Goal: Information Seeking & Learning: Check status

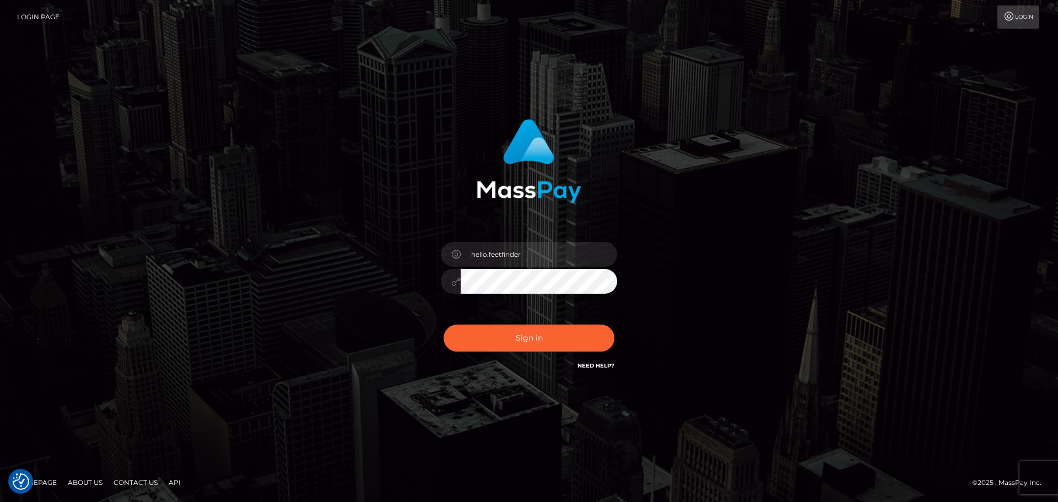
click at [522, 339] on button "Sign in" at bounding box center [529, 338] width 171 height 27
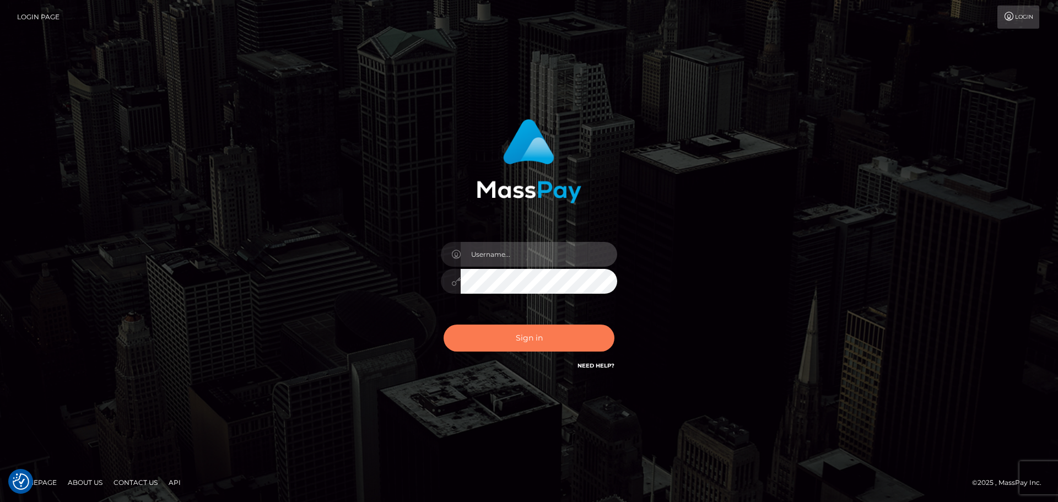
type input "hello.feetfinder"
click at [551, 337] on button "Sign in" at bounding box center [529, 338] width 171 height 27
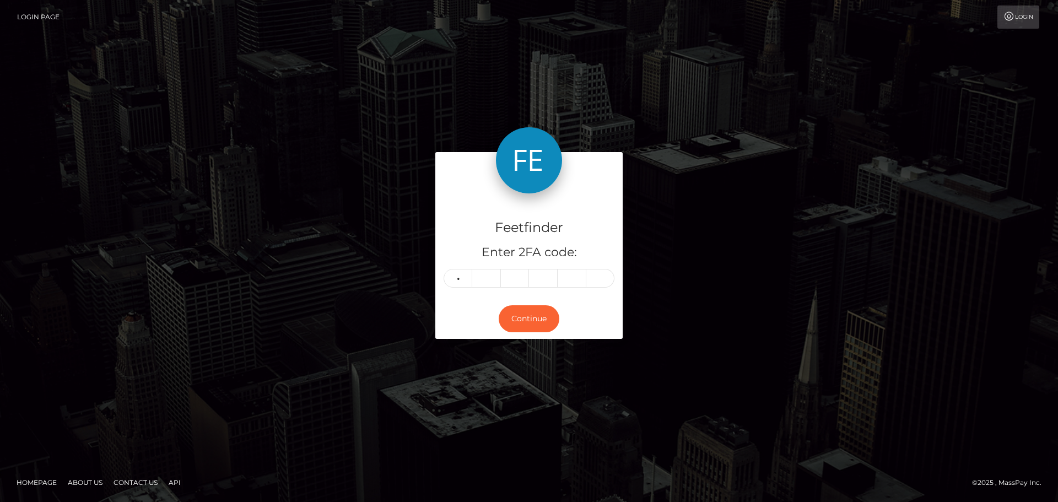
type input "0"
type input "6"
type input "5"
type input "4"
type input "5"
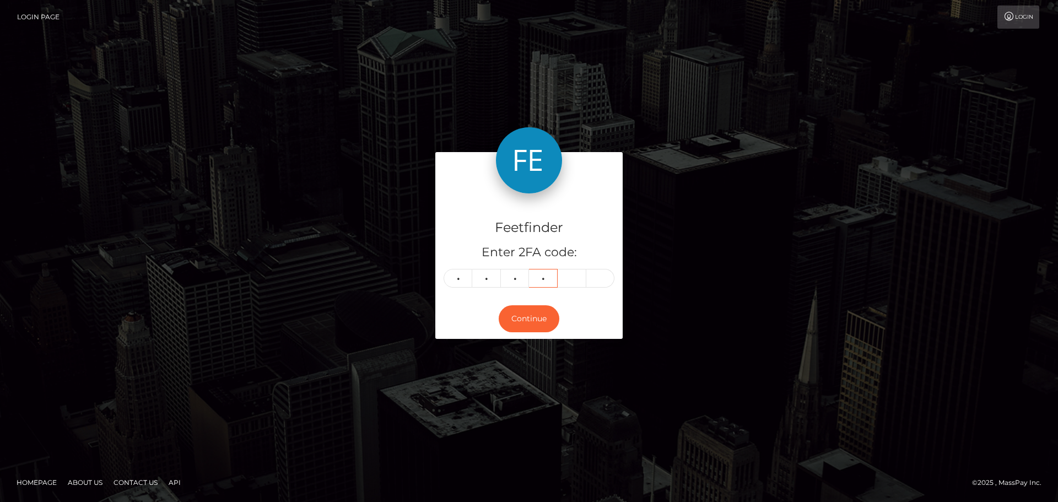
type input "9"
type input "0"
type input "5"
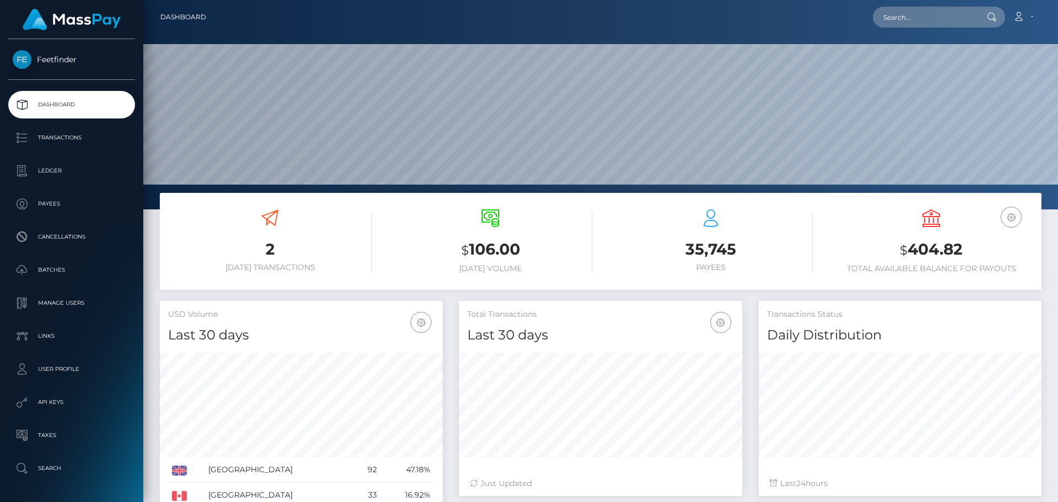
scroll to position [196, 283]
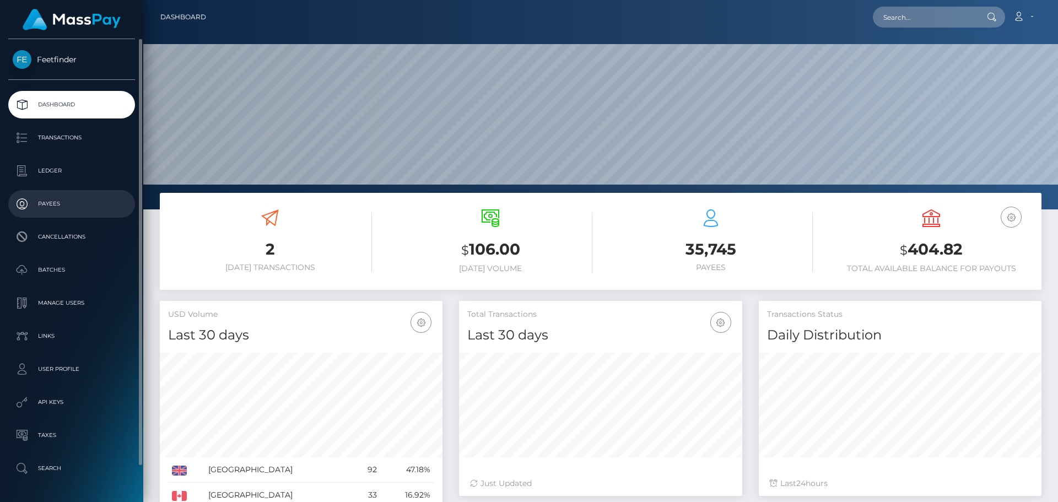
click at [48, 204] on p "Payees" at bounding box center [72, 204] width 118 height 17
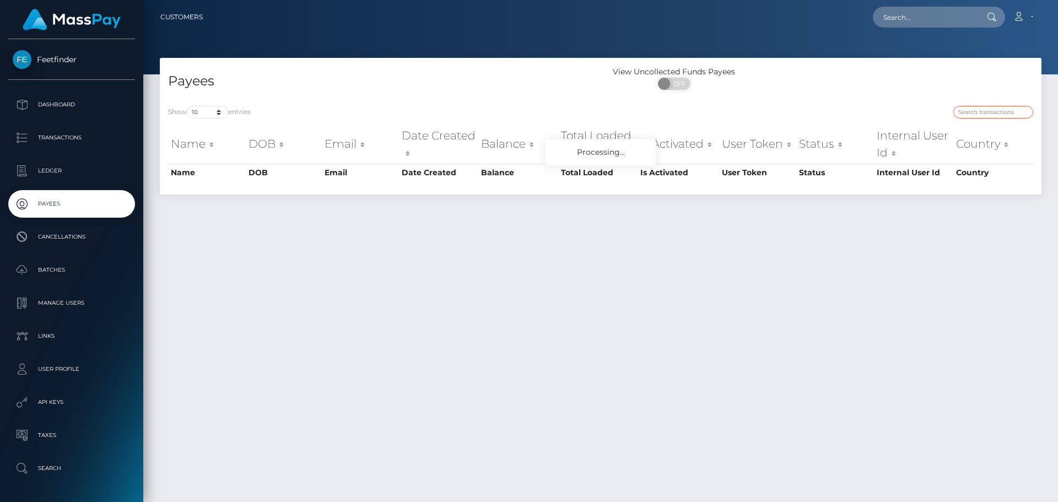
click at [989, 111] on input "search" at bounding box center [993, 112] width 80 height 13
paste input "900cfab3-6392-11f0-b1fb-02a8c2768cb9"
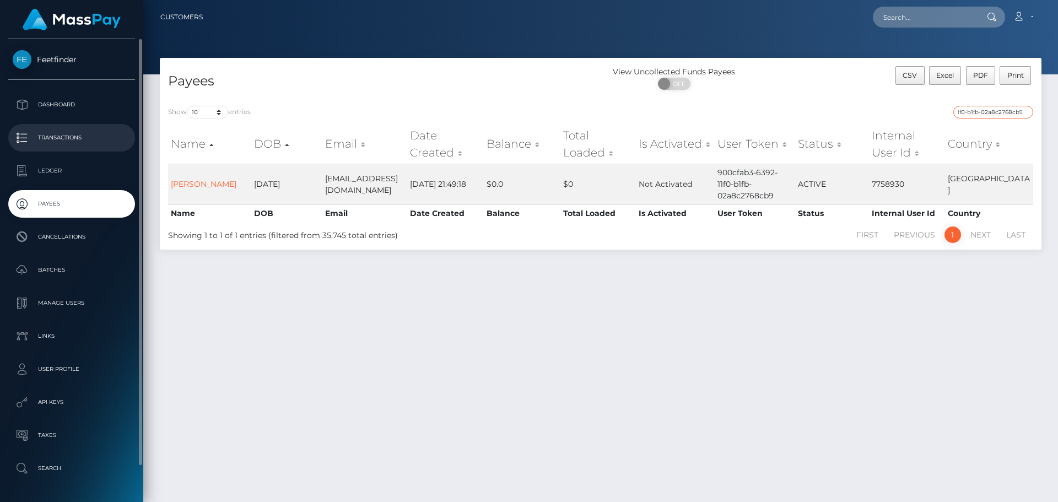
type input "900cfab3-6392-11f0-b1fb-02a8c2768cb9"
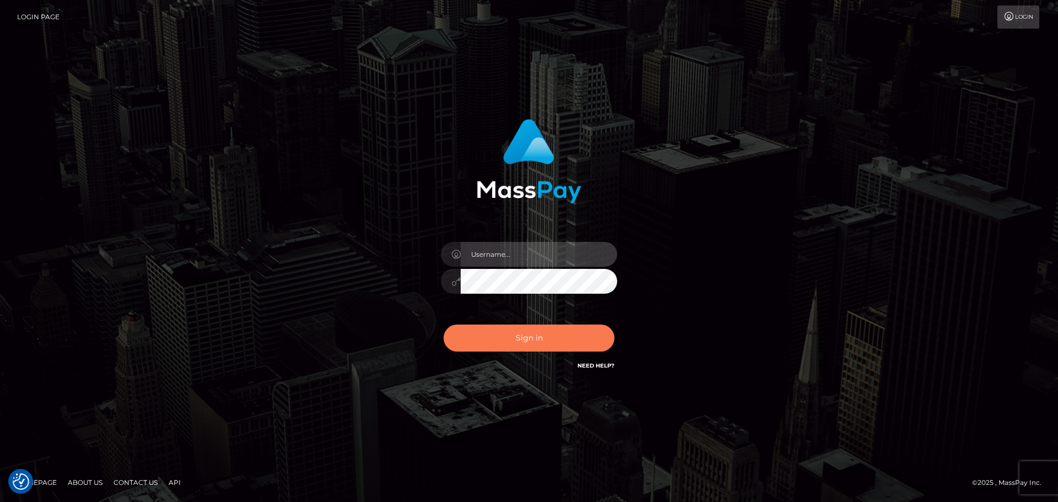
type input "hello.feetfinder"
click at [544, 334] on button "Sign in" at bounding box center [529, 338] width 171 height 27
type input "hello.feetfinder"
click at [543, 333] on button "Sign in" at bounding box center [529, 338] width 171 height 27
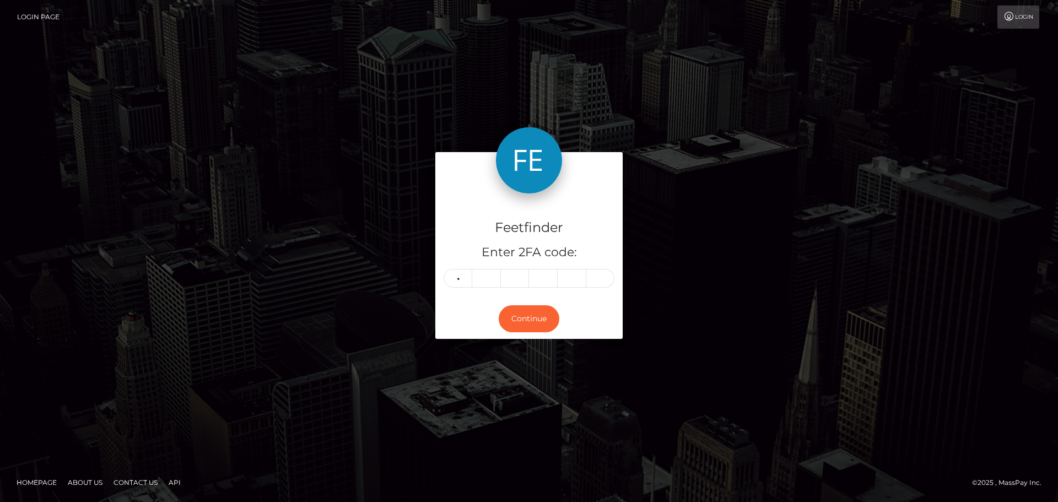
type input "5"
type input "8"
type input "2"
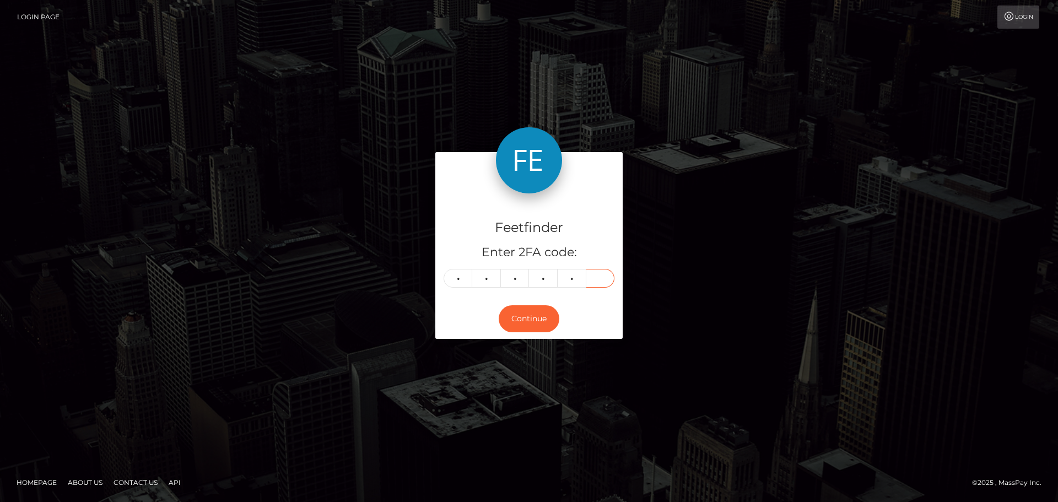
type input "6"
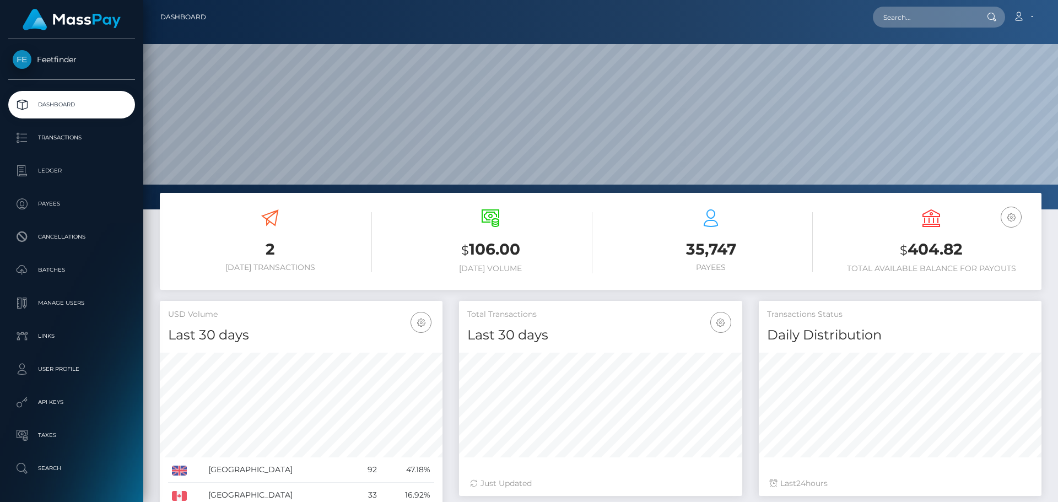
scroll to position [196, 283]
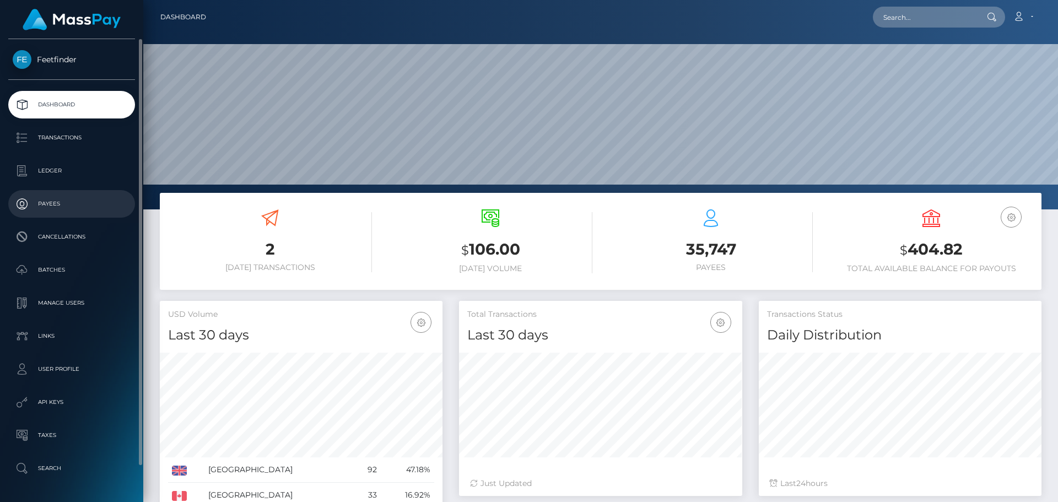
click at [47, 202] on p "Payees" at bounding box center [72, 204] width 118 height 17
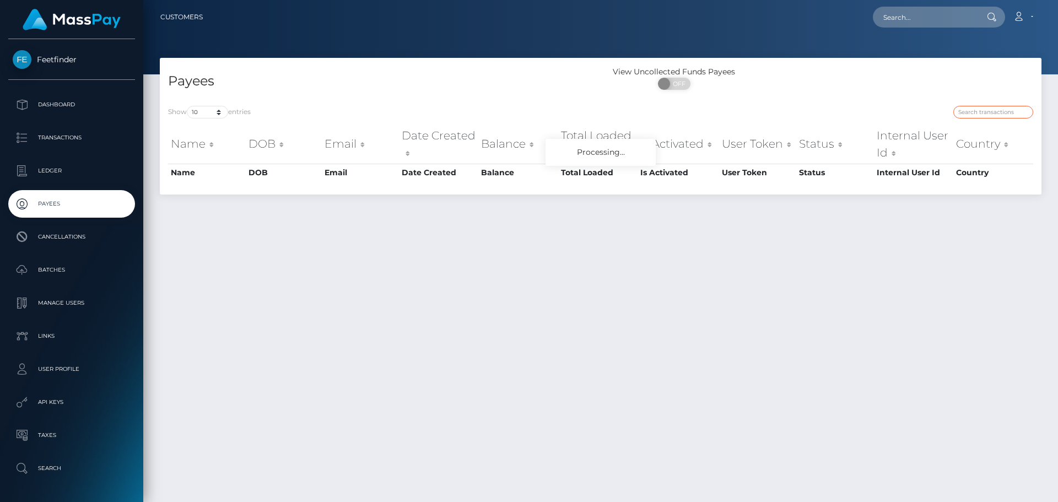
click at [982, 112] on input "search" at bounding box center [993, 112] width 80 height 13
paste input "dmd1986@bk.ru"
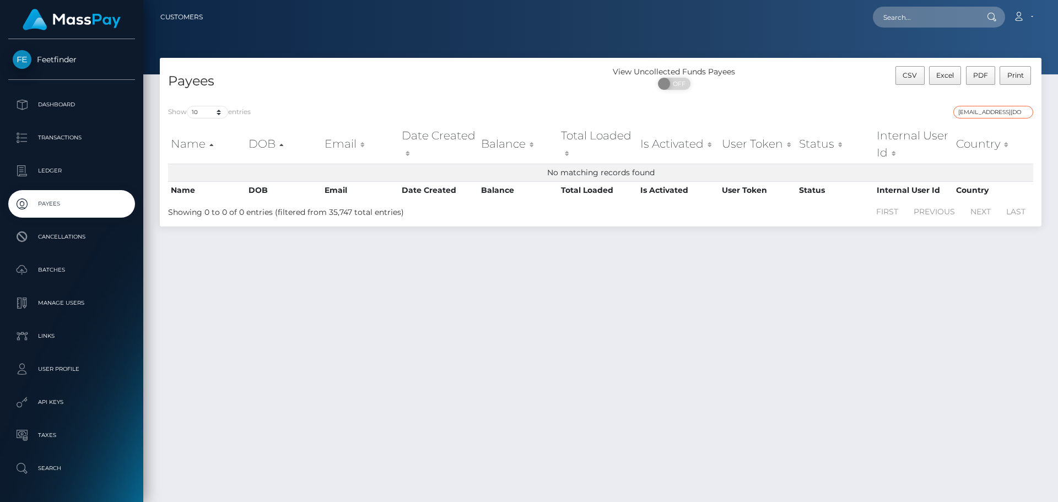
paste input "0ba72400-9a0f-11f0-bd85-0694aced620b"
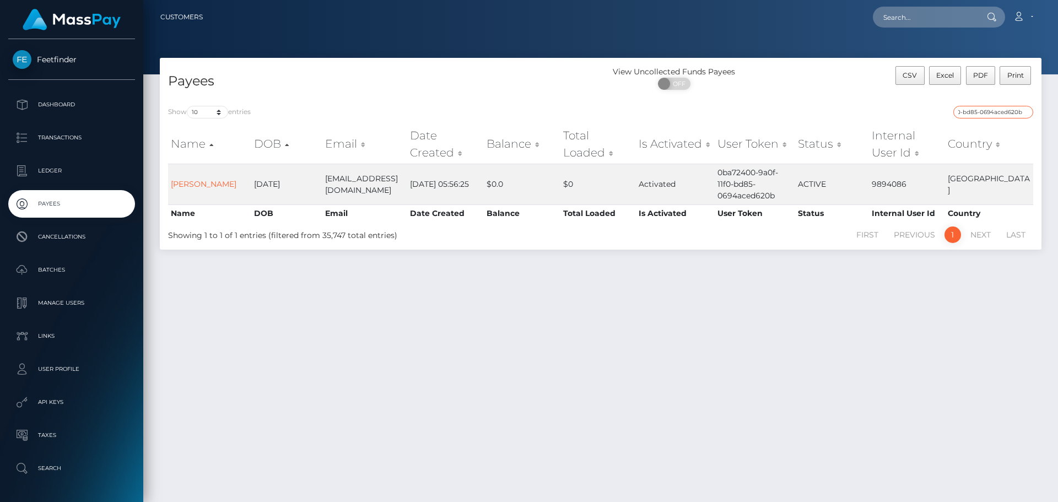
type input "0ba72400-9a0f-11f0-bd85-0694aced620b"
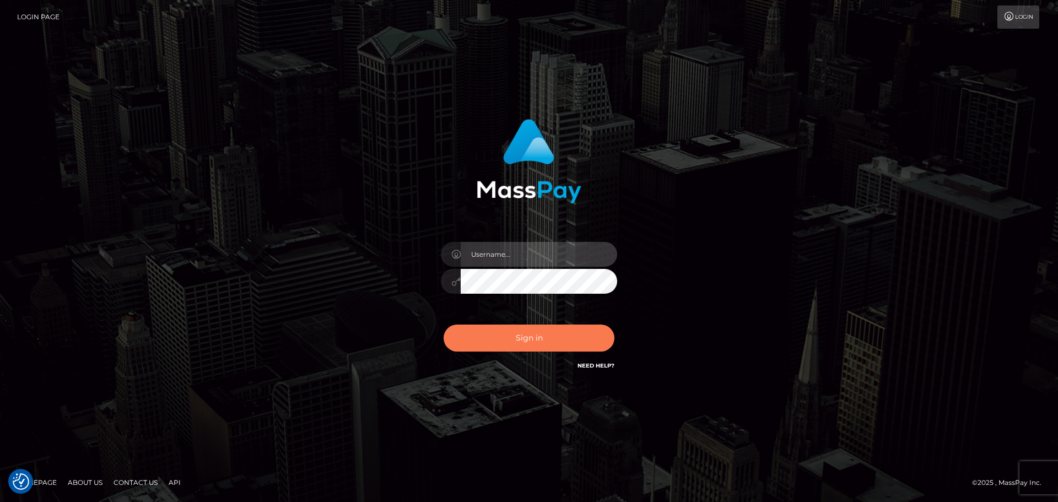
type input "hello.feetfinder"
drag, startPoint x: 545, startPoint y: 334, endPoint x: 544, endPoint y: 328, distance: 5.6
click at [544, 331] on button "Sign in" at bounding box center [529, 338] width 171 height 27
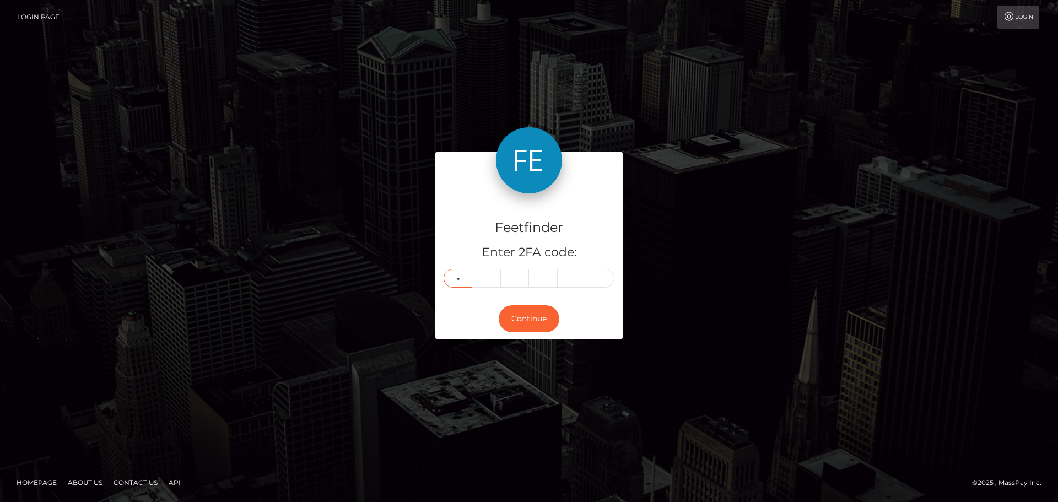
type input "4"
type input "9"
type input "8"
type input "5"
type input "4"
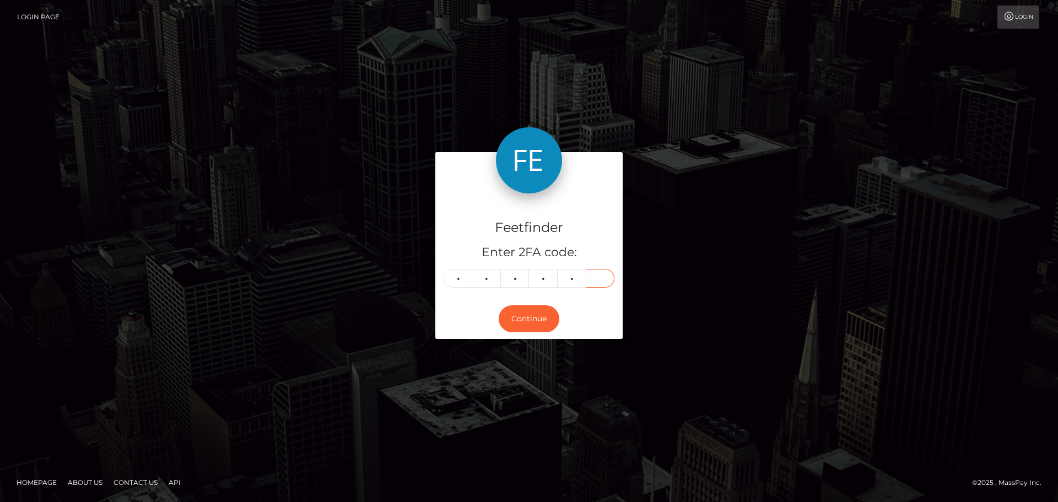
type input "4"
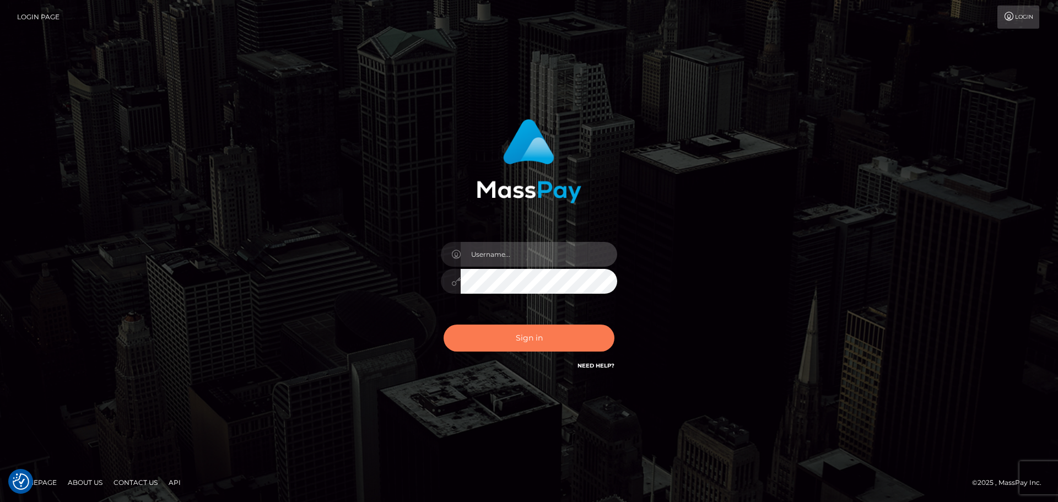
type input "hello.feetfinder"
click at [511, 340] on button "Sign in" at bounding box center [529, 338] width 171 height 27
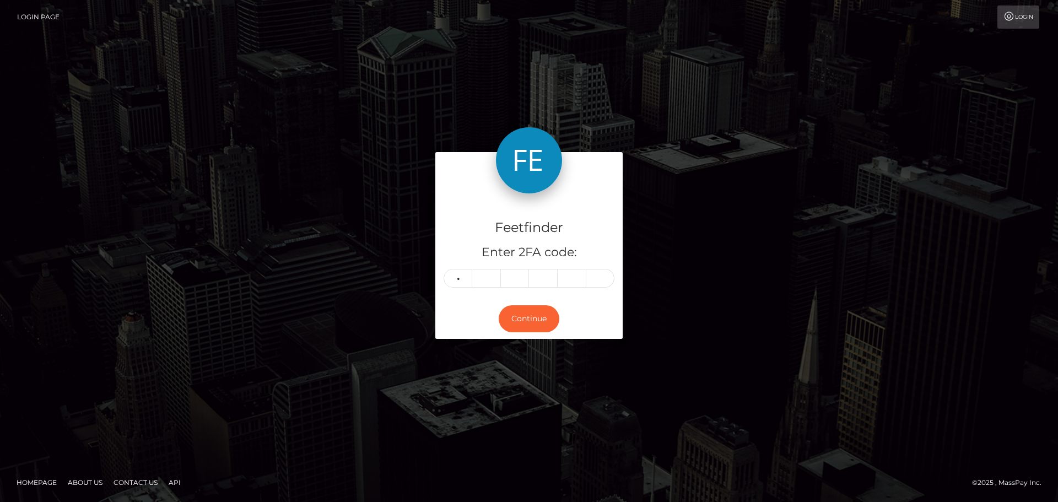
type input "7"
type input "5"
type input "0"
type input "9"
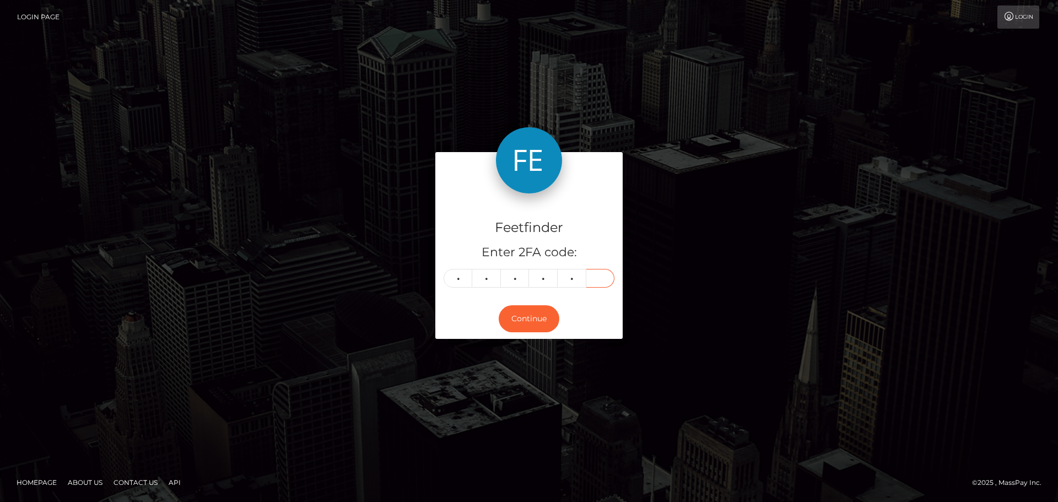
type input "1"
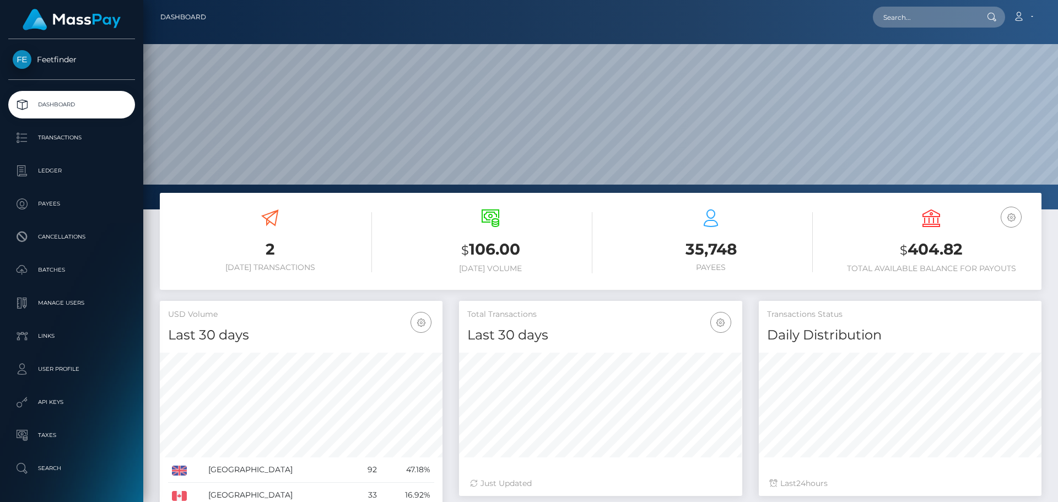
scroll to position [196, 283]
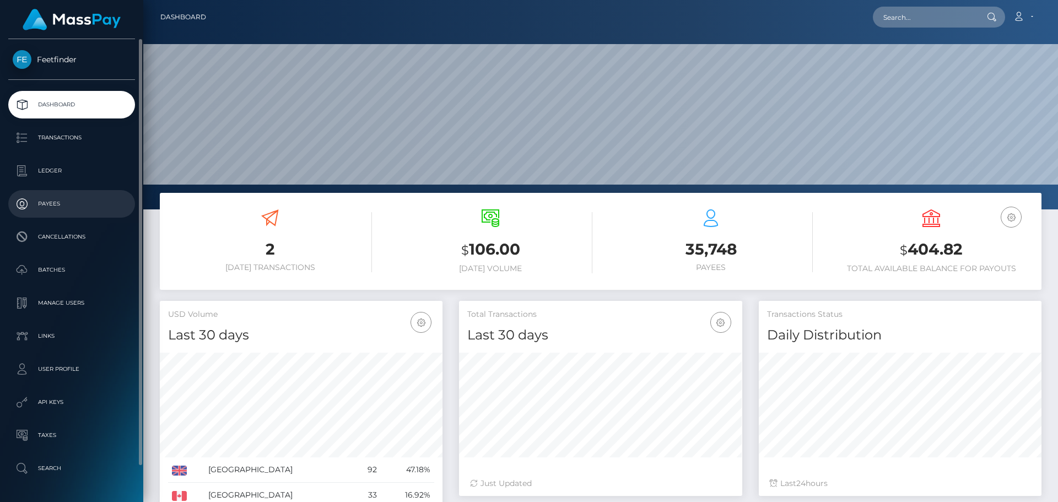
click at [112, 206] on p "Payees" at bounding box center [72, 204] width 118 height 17
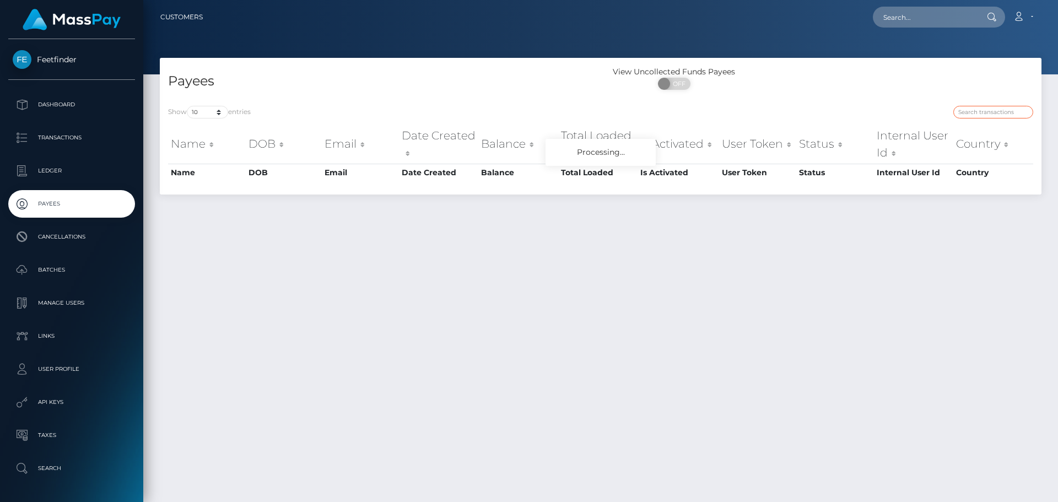
click at [989, 113] on input "search" at bounding box center [993, 112] width 80 height 13
paste input "e4efd518-9e07-11f0-bd85-0694aced620b"
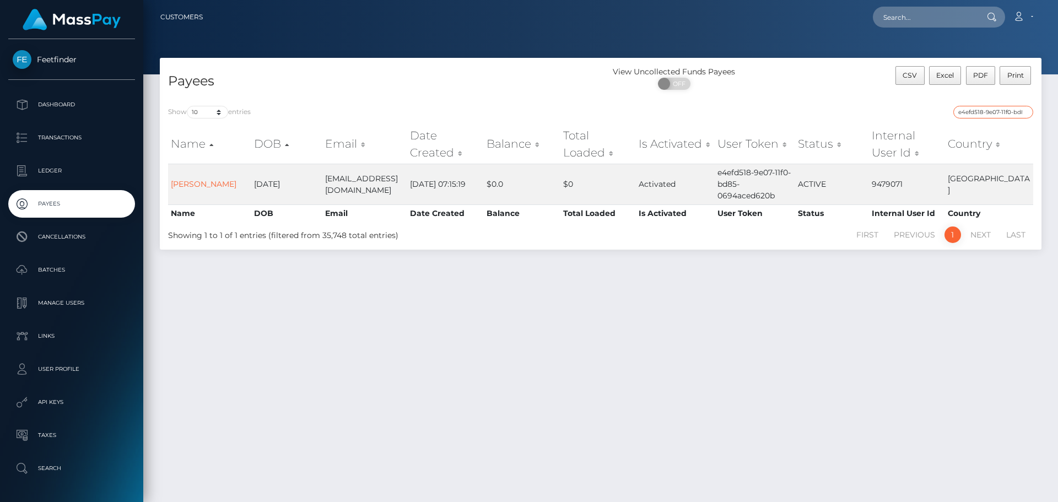
click at [973, 110] on input "e4efd518-9e07-11f0-bd85-0694aced620b" at bounding box center [993, 112] width 80 height 13
paste input "bced1075-9b02"
click at [988, 112] on input "bced1075-9b02-11f0-bd85-0694aced620b" at bounding box center [993, 112] width 80 height 13
paste input "56b075ff-a2f9-11f0-bd75-060e06e9f077"
click at [996, 108] on input "56b075ff-a2f9-11f0-bd75-060e06e9f077" at bounding box center [993, 112] width 80 height 13
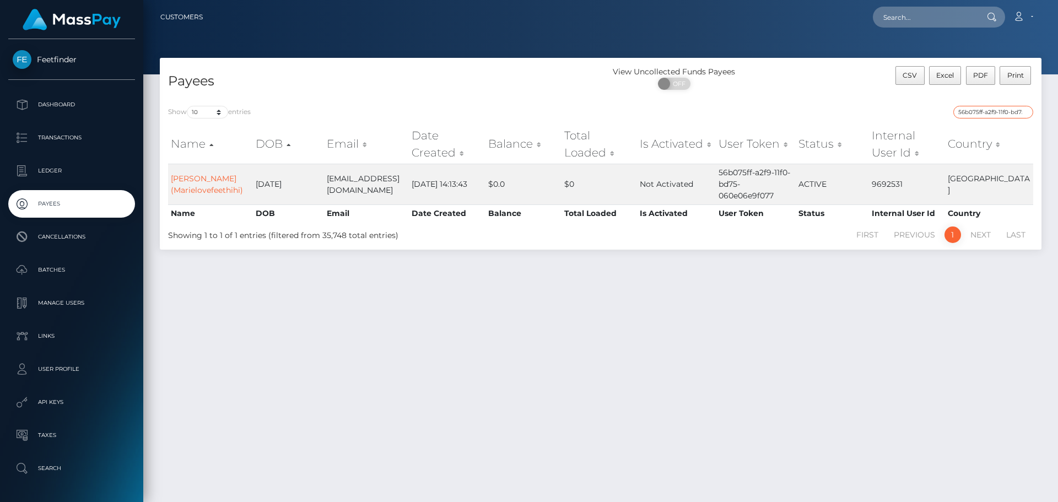
paste input "079af840-a1a1"
click at [996, 110] on input "079af840-a1a1-11f0-bd75-060e06e9f077" at bounding box center [993, 112] width 80 height 13
paste input "ee7cd99e-97a0-11f0-bd85-0694aced620b"
click at [980, 110] on input "ee7cd99e-97a0-11f0-bd85-0694aced620b" at bounding box center [993, 112] width 80 height 13
paste input "188c5bfc-a1a0-11f0-bd75-060e06e9f077"
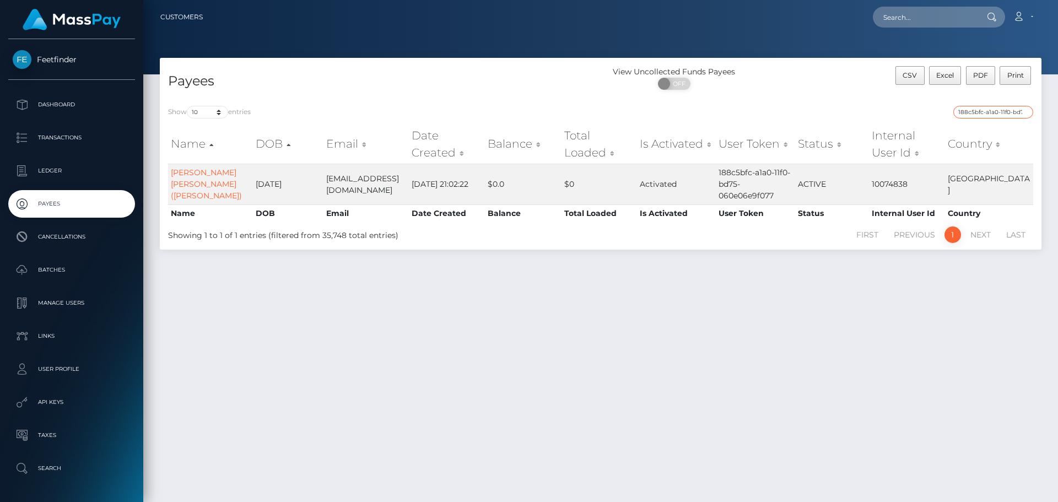
click at [986, 109] on input "188c5bfc-a1a0-11f0-bd75-060e06e9f077" at bounding box center [993, 112] width 80 height 13
paste input "d9845596-9ebf-11f0-bd85-0694aced620b"
click at [971, 114] on input "d9845596-9ebf-11f0-bd85-0694aced620b" at bounding box center [993, 112] width 80 height 13
paste input "35062dc1-8903-11f0-8023-0266f44cc279"
click at [1000, 111] on input "35062dc1-8903-11f0-8023-0266f44cc279" at bounding box center [993, 112] width 80 height 13
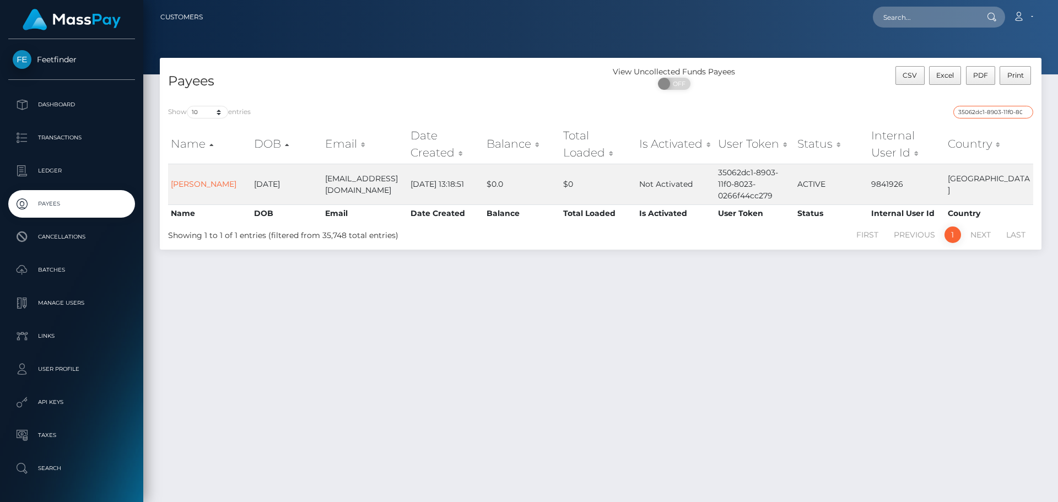
paste input "96de4f4b-8465"
click at [989, 109] on input "96de4f4b-8465-11f0-8023-0266f44cc279" at bounding box center [993, 112] width 80 height 13
paste input "361258e1-374e-11f0-811f-02c4b4fc7cc"
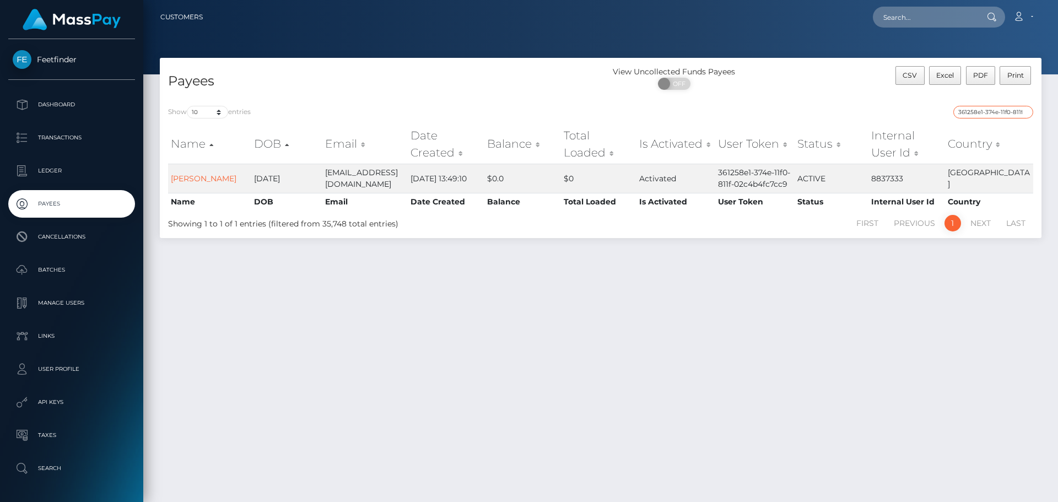
click at [984, 114] on input "361258e1-374e-11f0-811f-02c4b4fc7cc9" at bounding box center [993, 112] width 80 height 13
paste input "448f27a1-8e6d-11f0-bd85-0694aced620b"
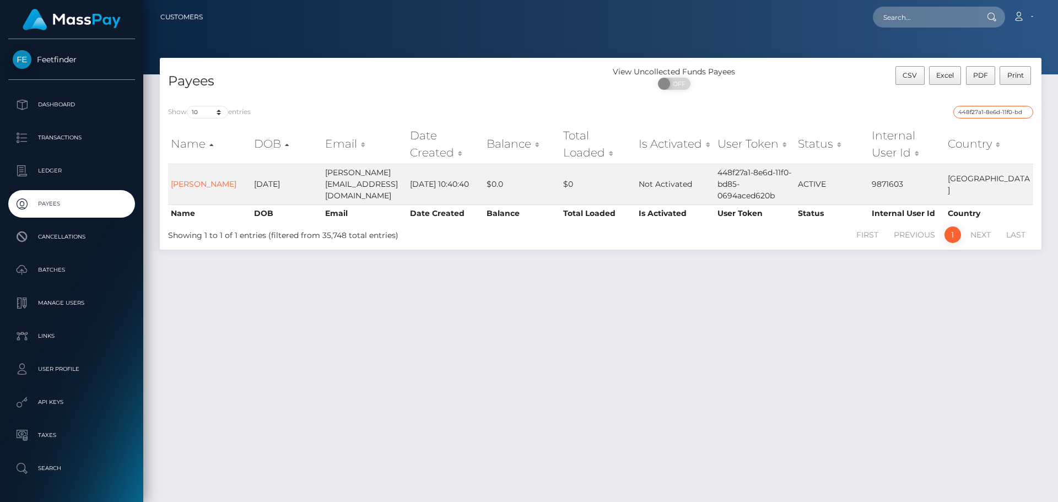
click at [985, 111] on input "448f27a1-8e6d-11f0-bd85-0694aced620b" at bounding box center [993, 112] width 80 height 13
paste input "fb8ff81f-a451-11f0-bd75-060e06e9f077"
click at [981, 112] on input "fb8ff81f-a451-11f0-bd75-060e06e9f077" at bounding box center [993, 112] width 80 height 13
paste input "11de8527-7b41-11f0-8023-0266f44cc279"
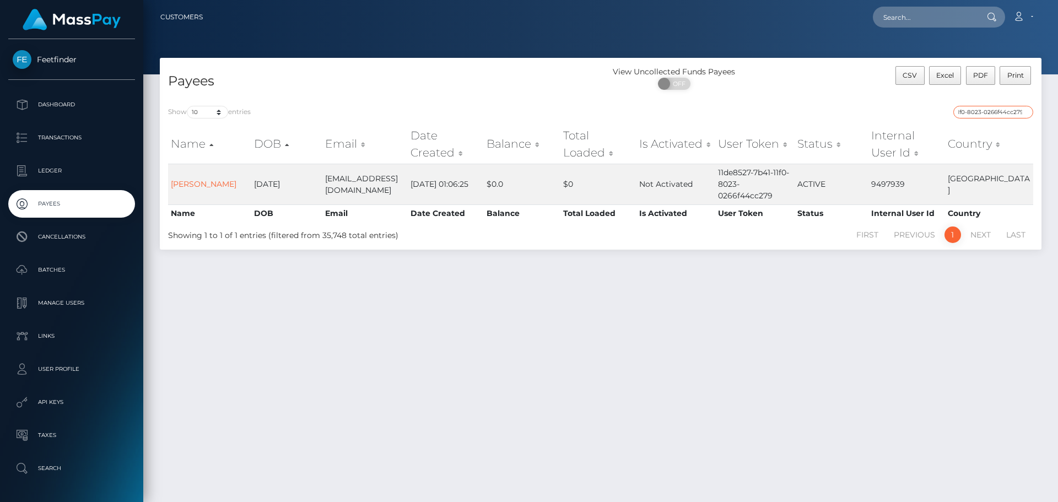
type input "11de8527-7b41-11f0-8023-0266f44cc279"
